Goal: Navigation & Orientation: Find specific page/section

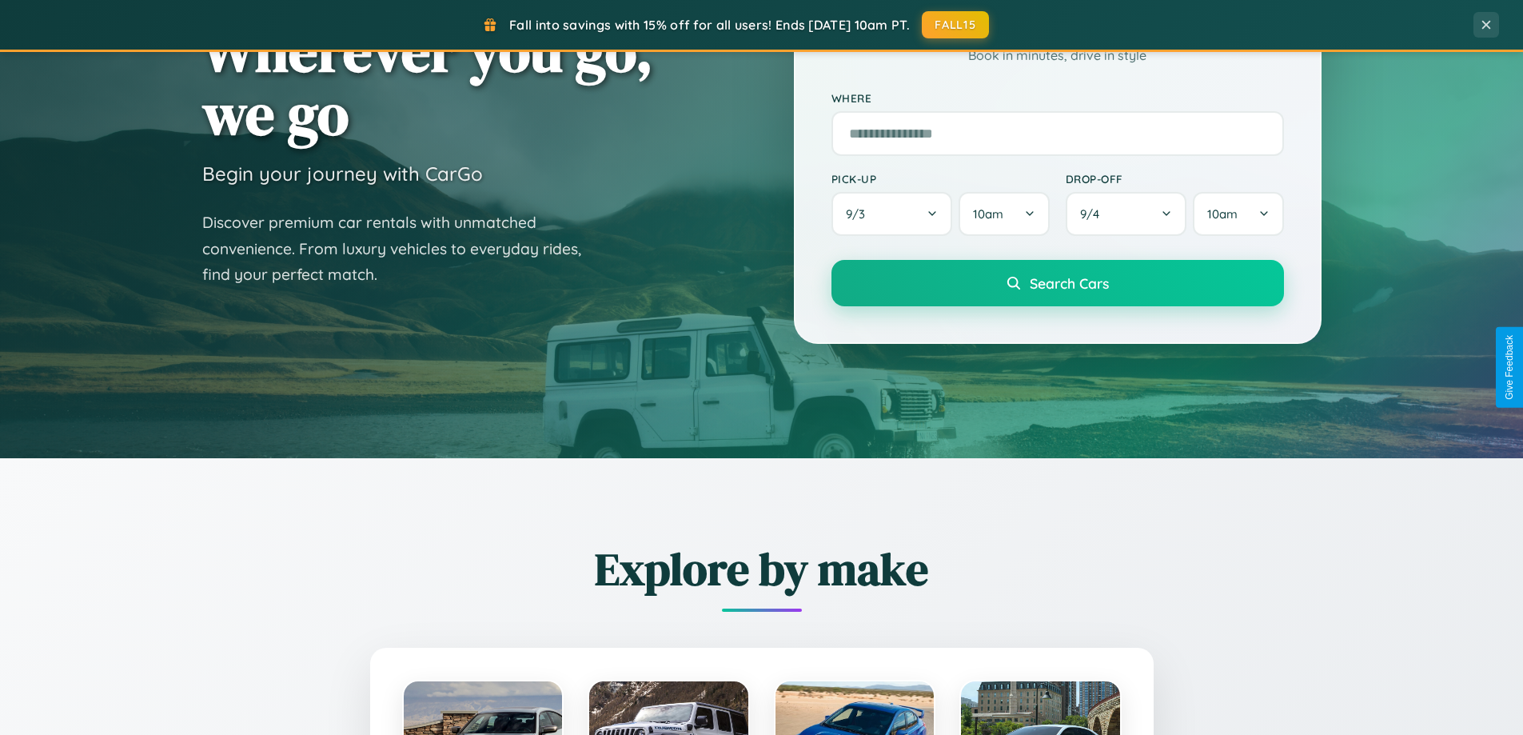
scroll to position [1408, 0]
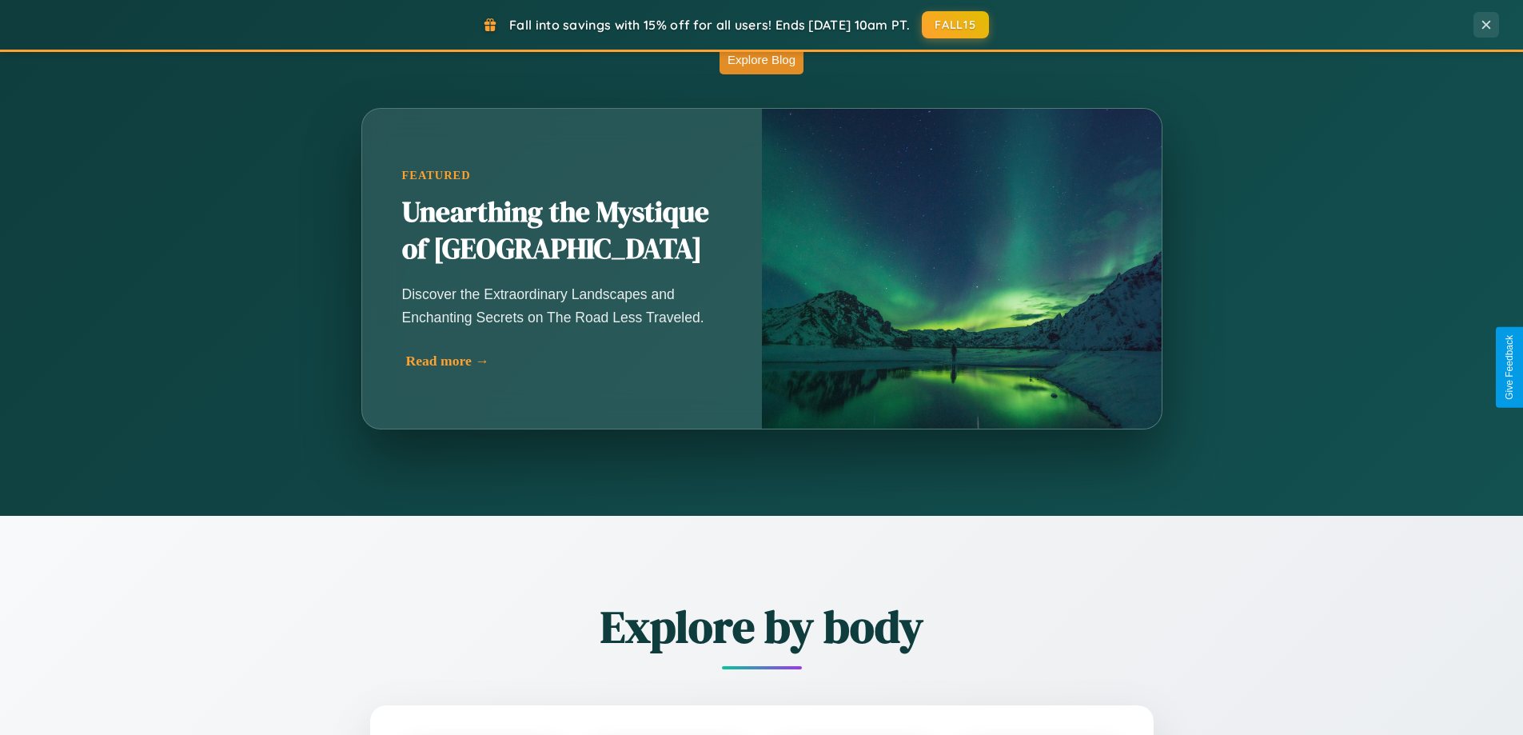
click at [564, 361] on div "Read more →" at bounding box center [566, 361] width 320 height 17
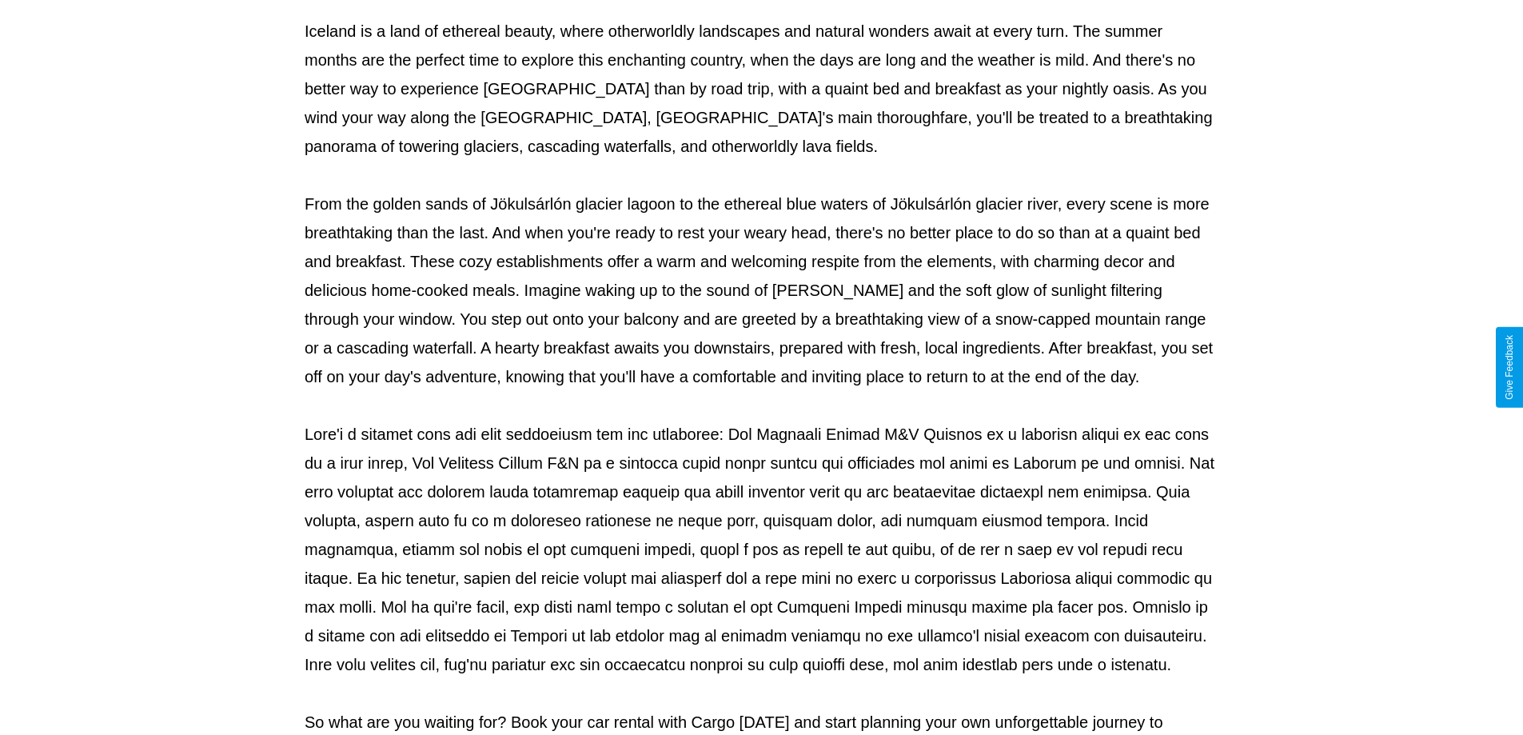
scroll to position [517, 0]
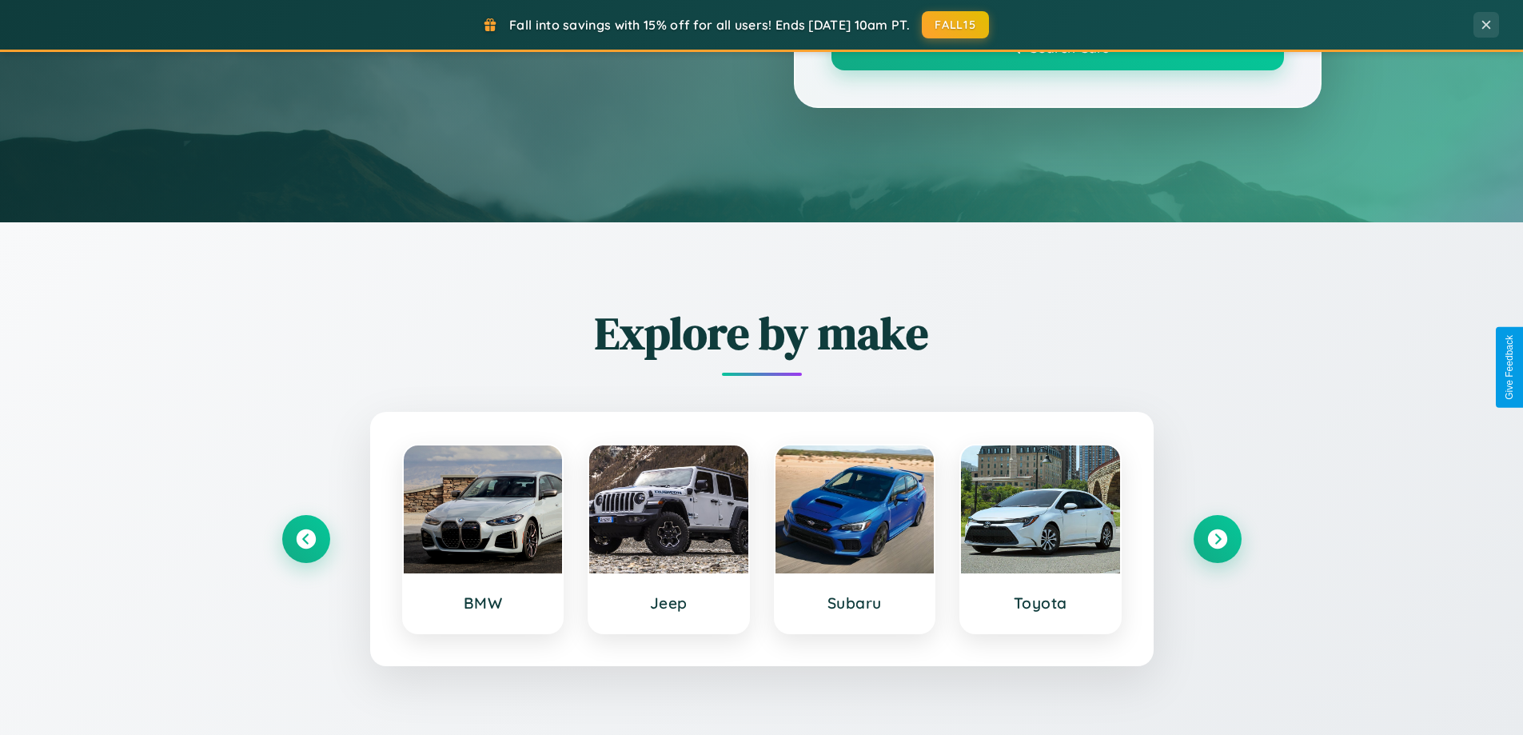
scroll to position [1408, 0]
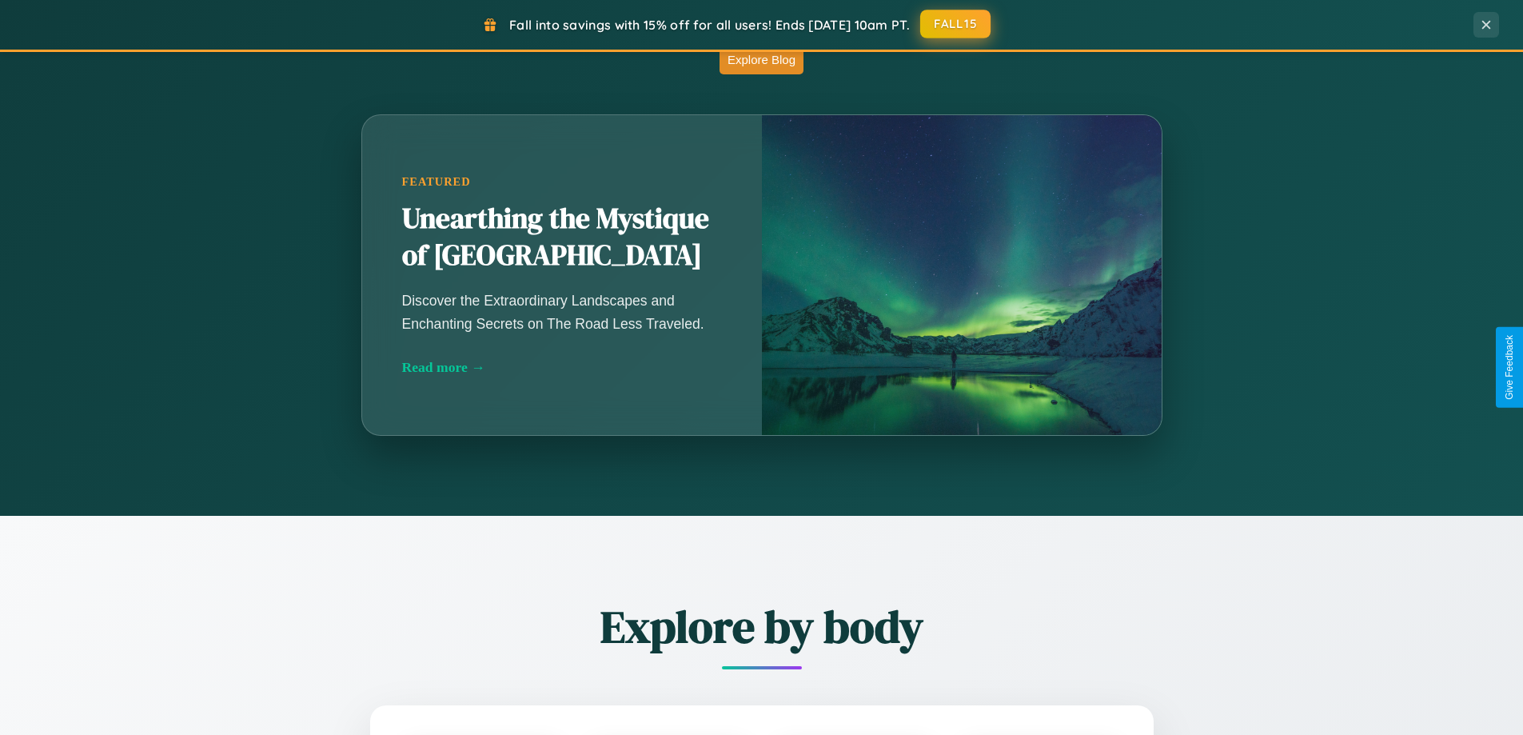
click at [956, 24] on button "FALL15" at bounding box center [955, 24] width 70 height 29
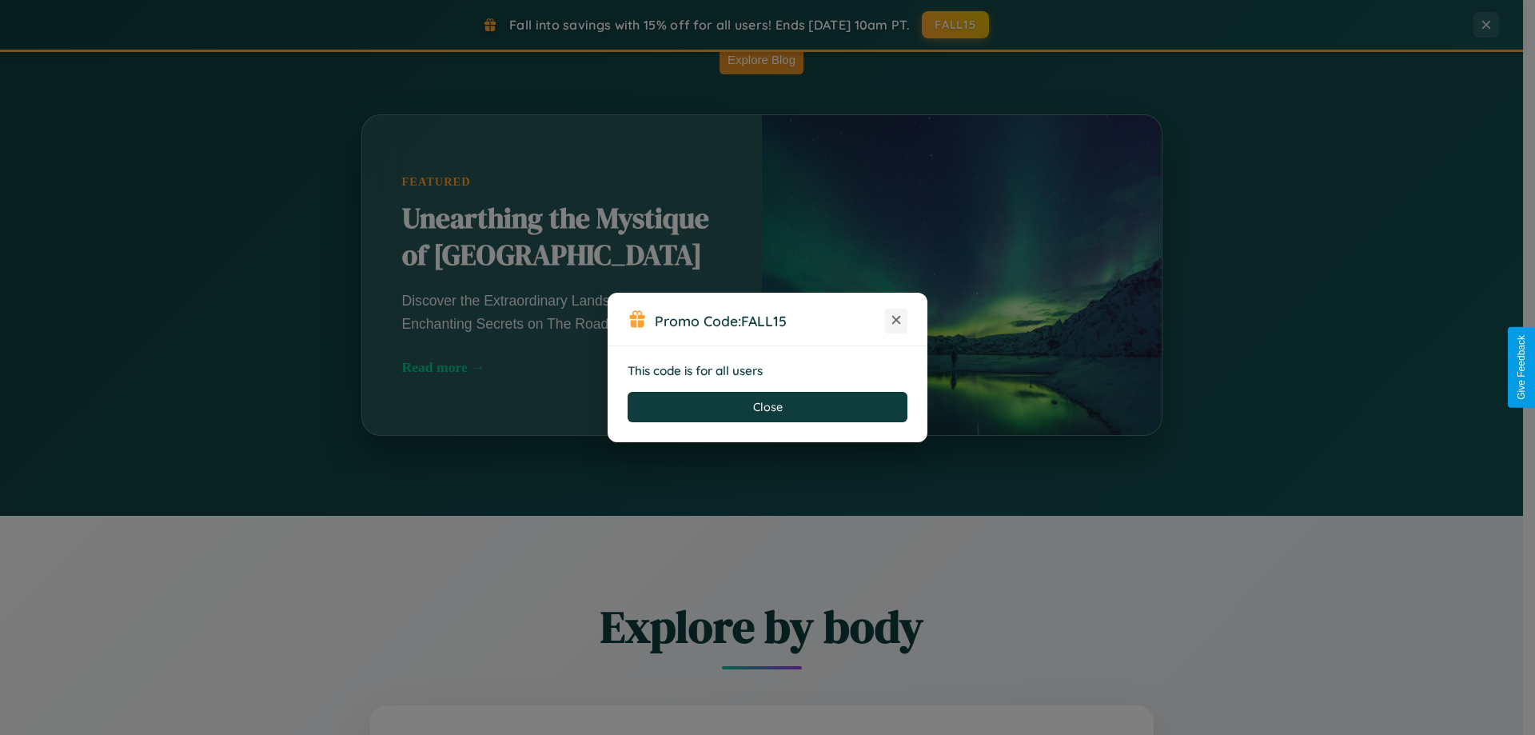
click at [896, 321] on icon at bounding box center [896, 320] width 16 height 16
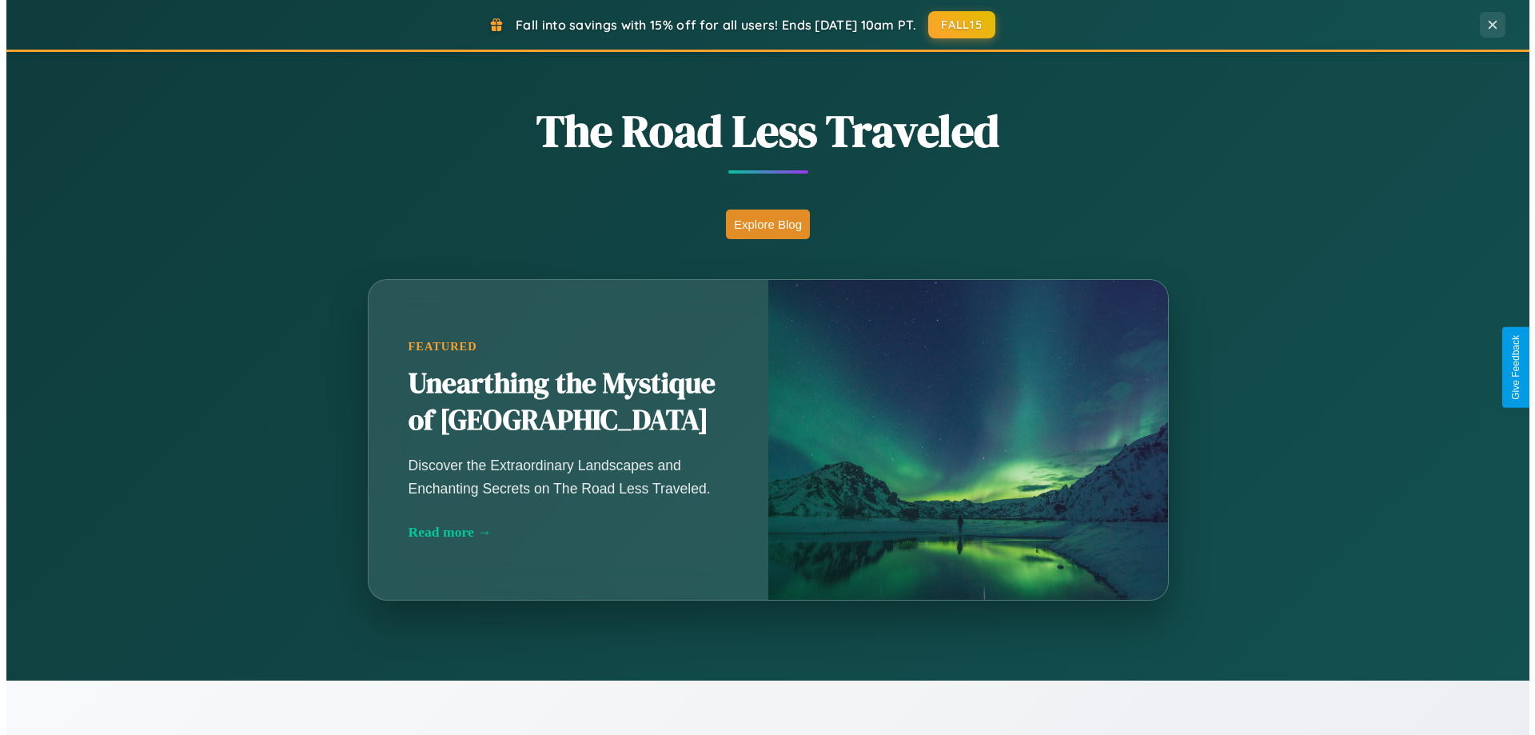
scroll to position [0, 0]
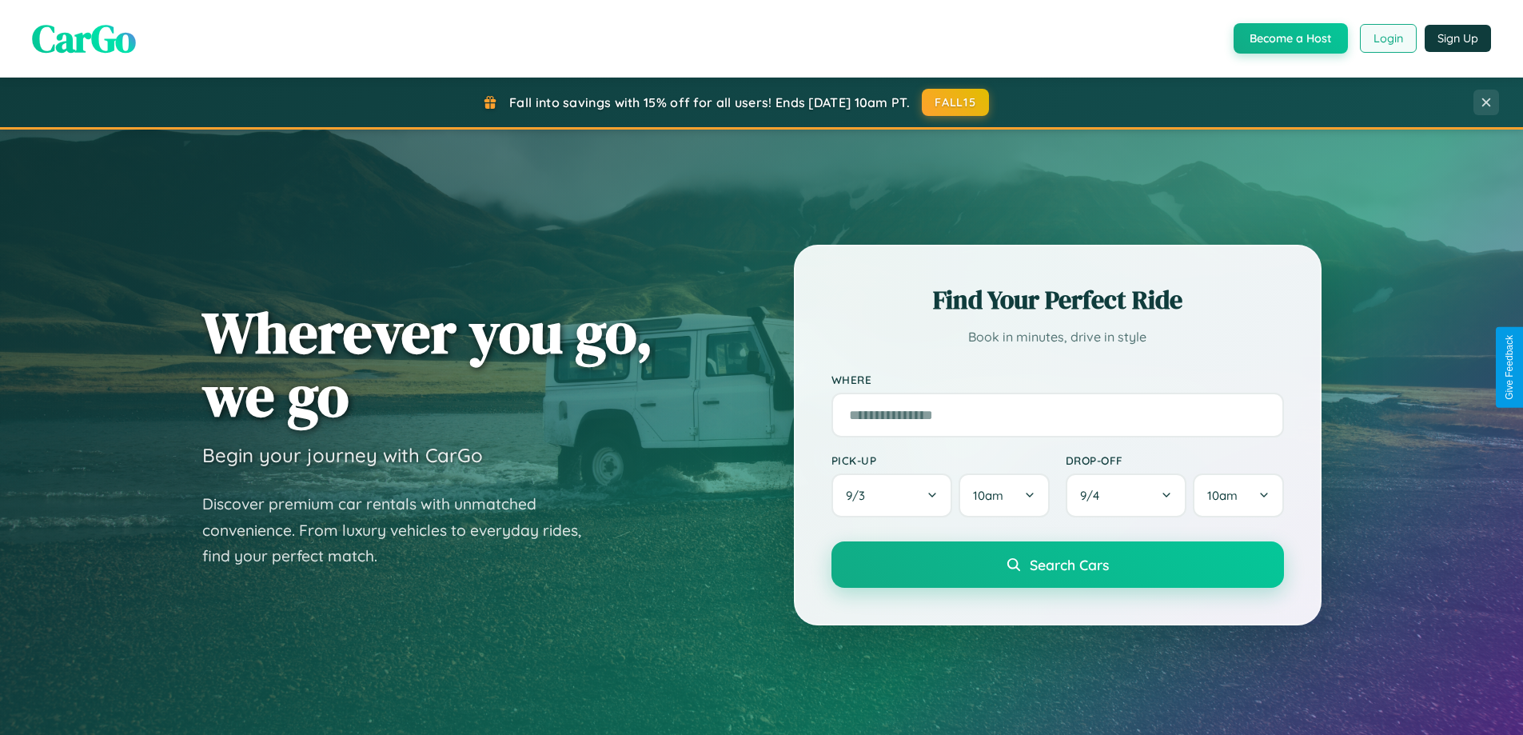
click at [1387, 38] on button "Login" at bounding box center [1388, 38] width 57 height 29
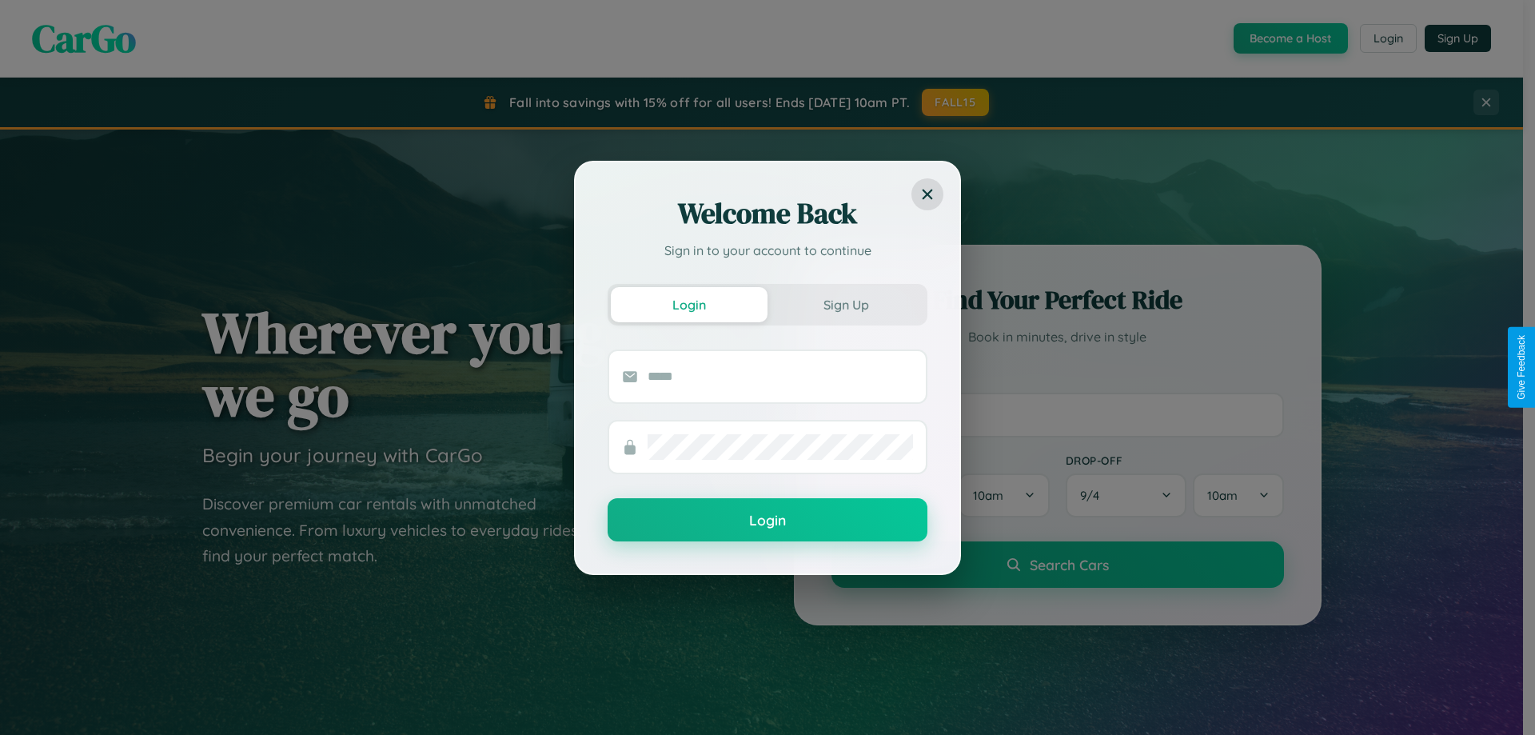
click at [956, 102] on div "Welcome Back Sign in to your account to continue Login Sign Up Login" at bounding box center [767, 367] width 1535 height 735
